Goal: Check status: Check status

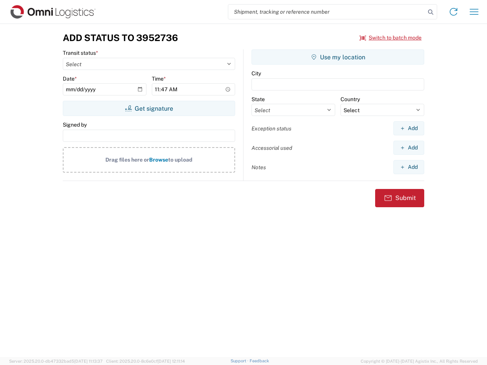
click at [327, 12] on input "search" at bounding box center [326, 12] width 197 height 14
click at [431, 12] on icon at bounding box center [430, 12] width 11 height 11
click at [453, 12] on icon at bounding box center [453, 12] width 12 height 12
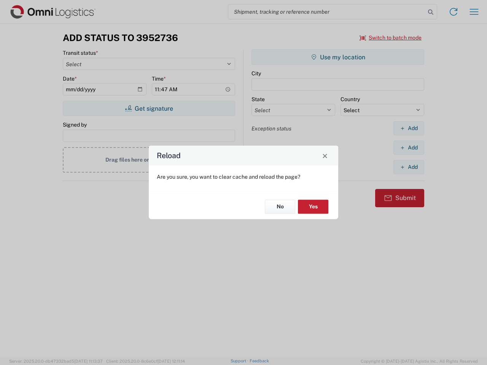
click at [391, 38] on div "Reload Are you sure, you want to clear cache and reload the page? No Yes" at bounding box center [243, 182] width 487 height 365
click at [149, 108] on div "Reload Are you sure, you want to clear cache and reload the page? No Yes" at bounding box center [243, 182] width 487 height 365
click at [338, 57] on div "Reload Are you sure, you want to clear cache and reload the page? No Yes" at bounding box center [243, 182] width 487 height 365
click at [409, 128] on div "Reload Are you sure, you want to clear cache and reload the page? No Yes" at bounding box center [243, 182] width 487 height 365
click at [409, 148] on div "Reload Are you sure, you want to clear cache and reload the page? No Yes" at bounding box center [243, 182] width 487 height 365
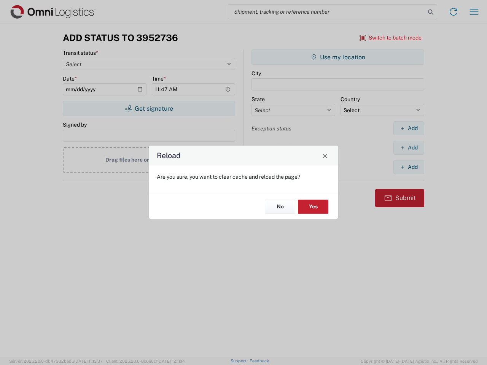
click at [409, 167] on div "Reload Are you sure, you want to clear cache and reload the page? No Yes" at bounding box center [243, 182] width 487 height 365
